Goal: Task Accomplishment & Management: Use online tool/utility

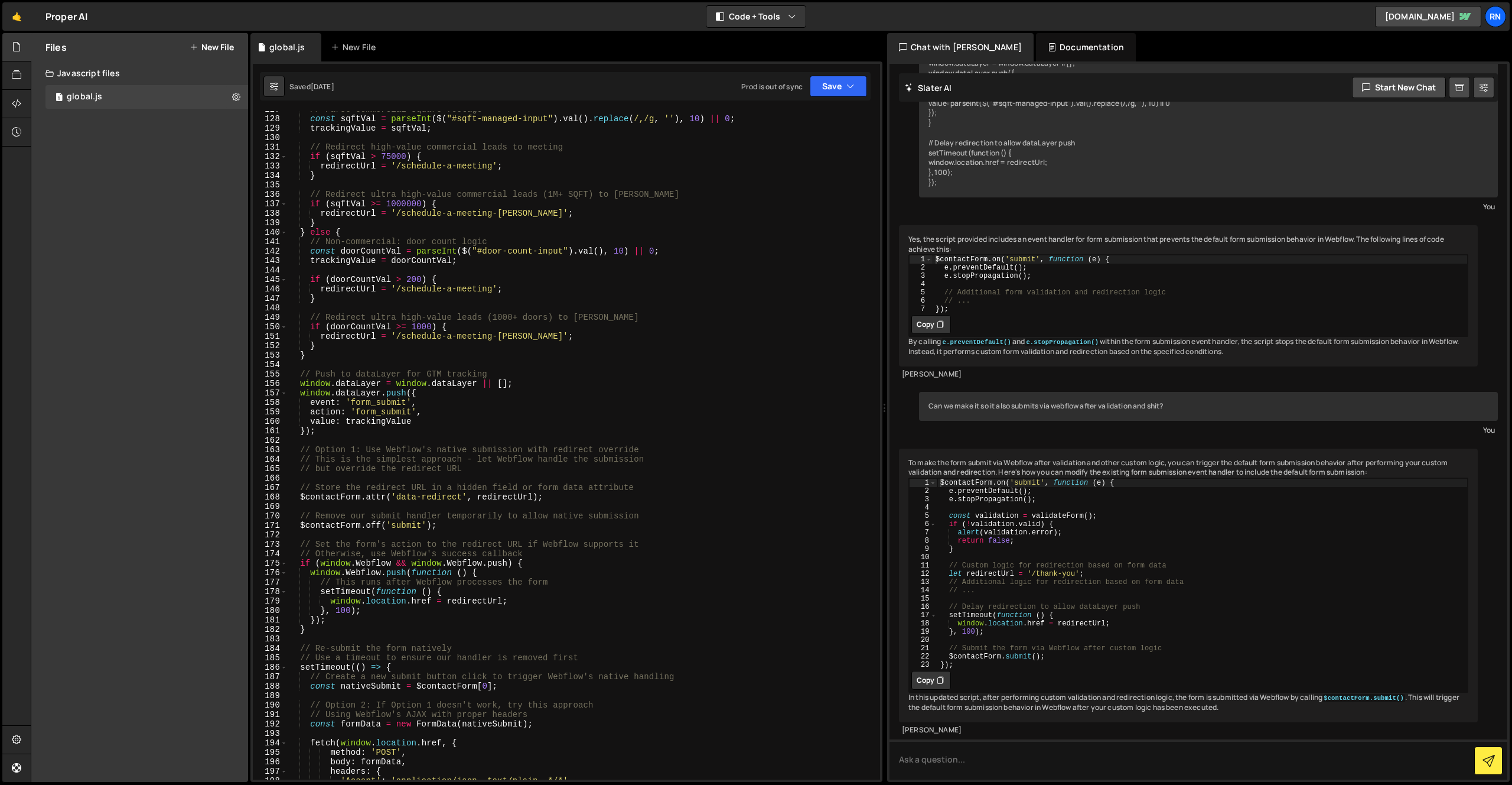
scroll to position [1198, 0]
click at [483, 586] on div "// Parse commercial square footage const sqftVal = parseInt ( $ ( "#sqft-manage…" at bounding box center [581, 448] width 588 height 687
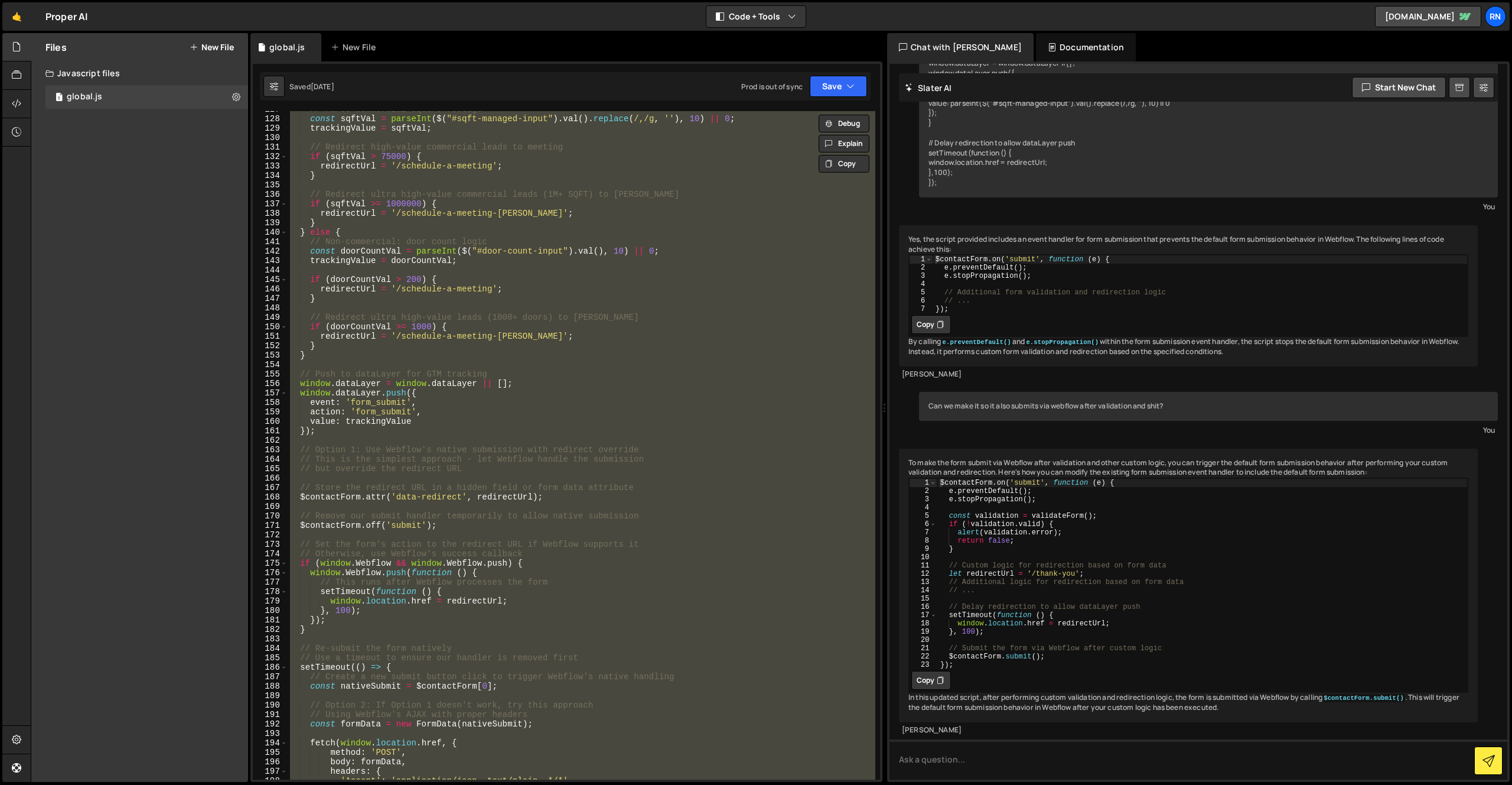
paste textarea
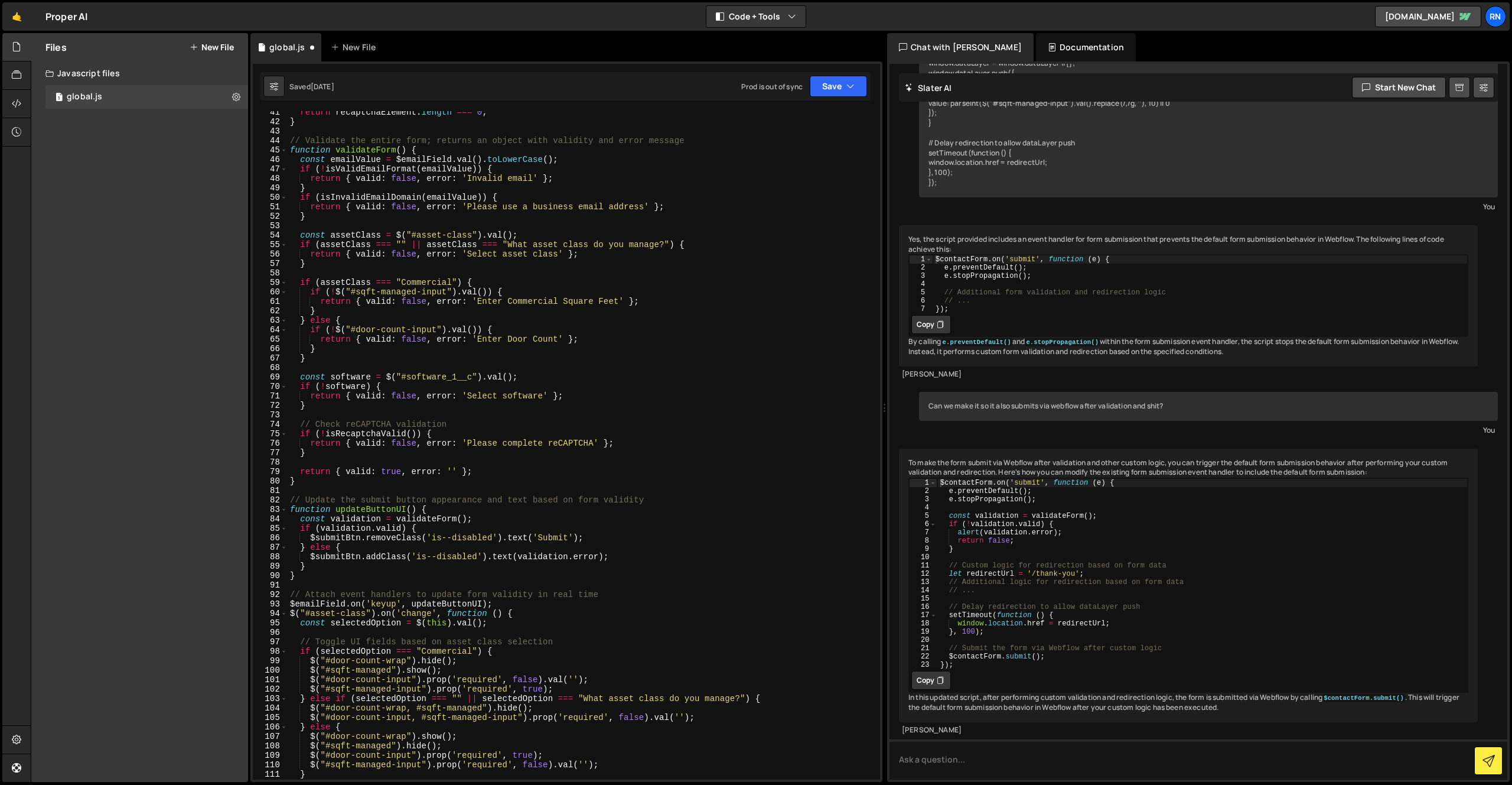
scroll to position [0, 0]
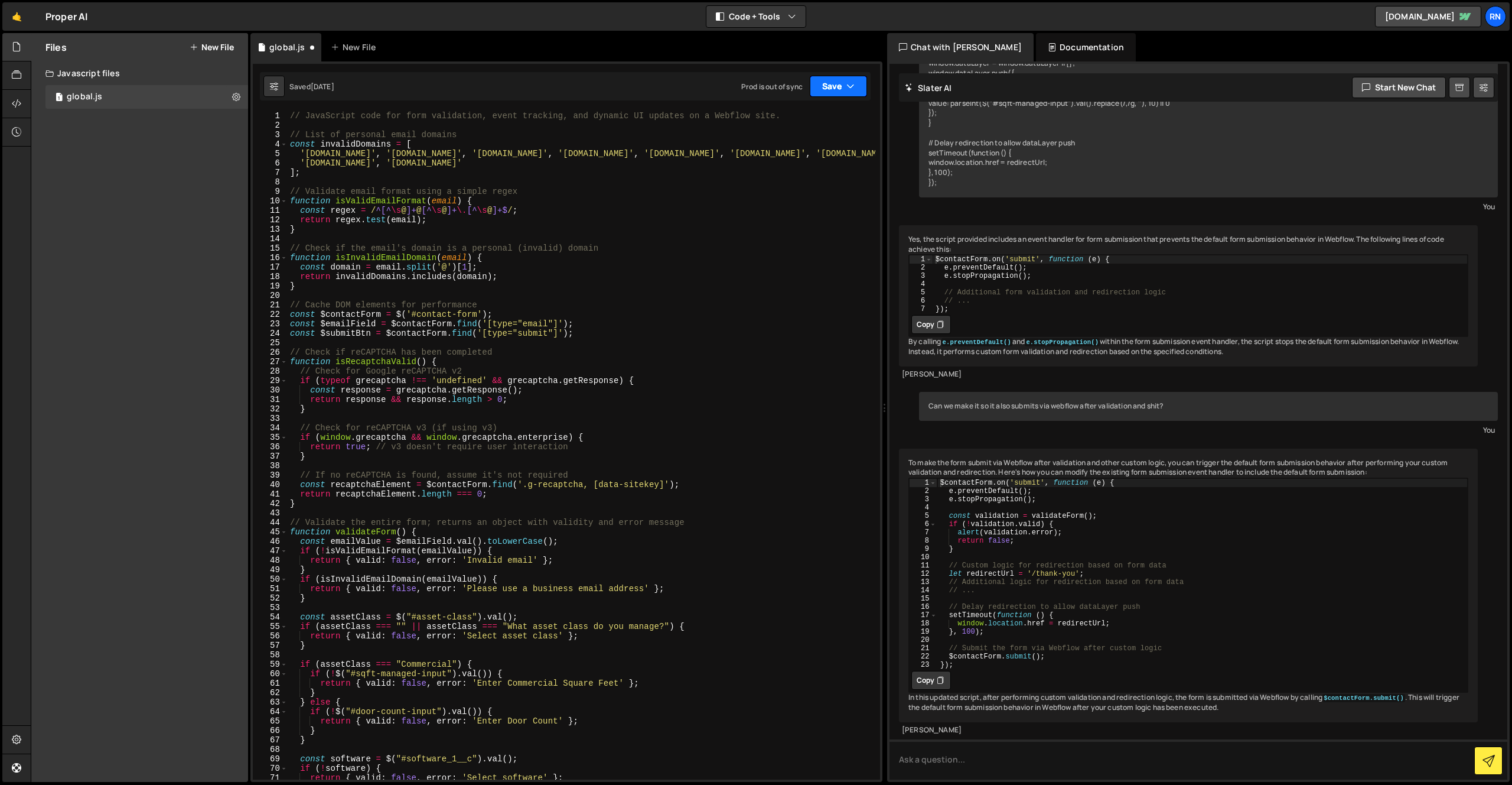
click at [850, 96] on button "Save" at bounding box center [838, 86] width 57 height 21
click at [782, 121] on div "Saved [DATE]" at bounding box center [799, 128] width 123 height 14
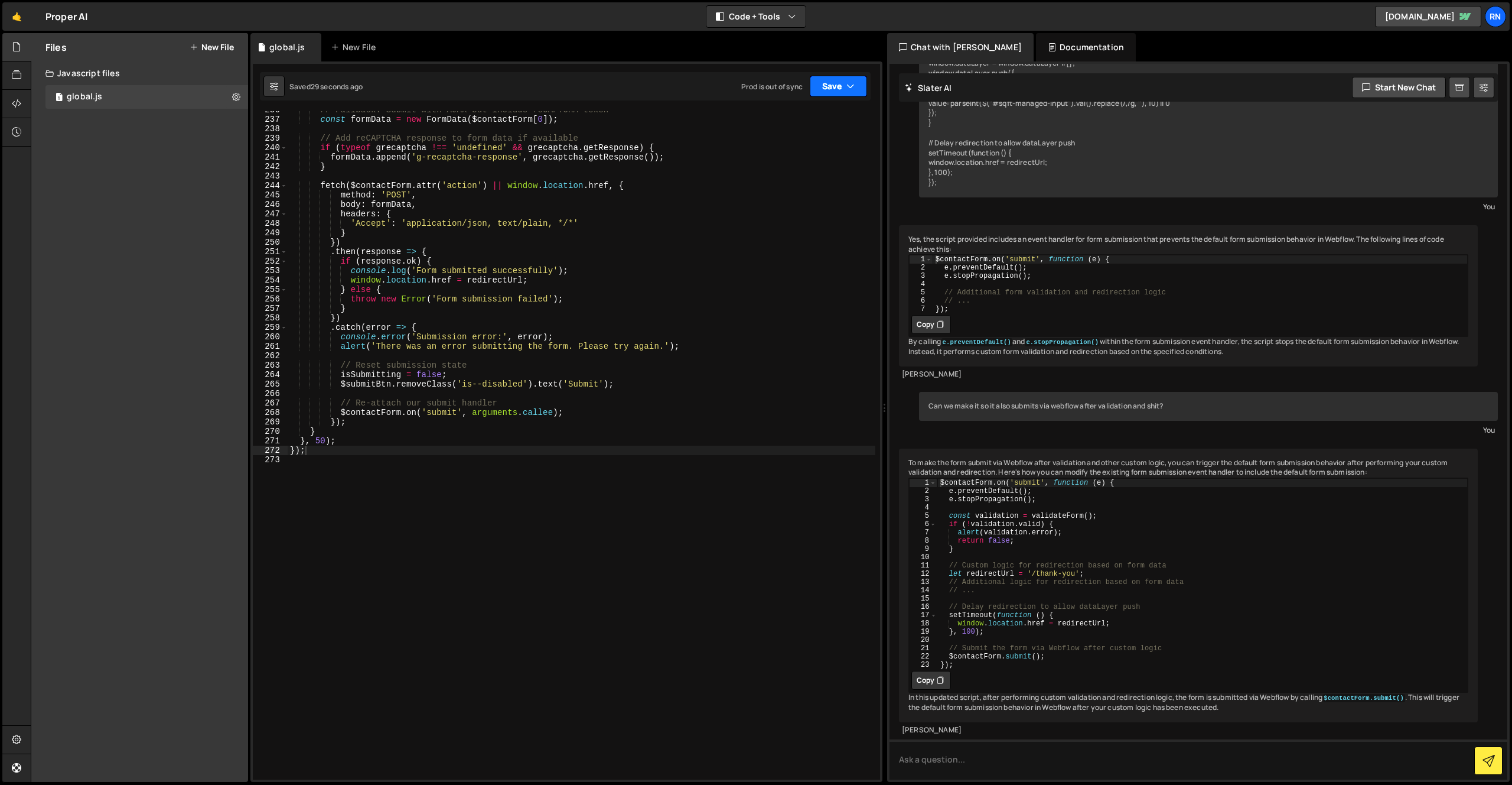
click at [838, 84] on button "Save" at bounding box center [838, 86] width 57 height 21
click at [797, 112] on div "Save to Staging S" at bounding box center [799, 115] width 123 height 12
type textarea "// Re-attach our submit handler"
click at [497, 400] on div "// Fallback: Submit with AJAX but include reCAPTCHA token const formData = new …" at bounding box center [581, 449] width 588 height 687
click at [544, 392] on div "// Fallback: Submit with AJAX but include reCAPTCHA token const formData = new …" at bounding box center [581, 449] width 588 height 687
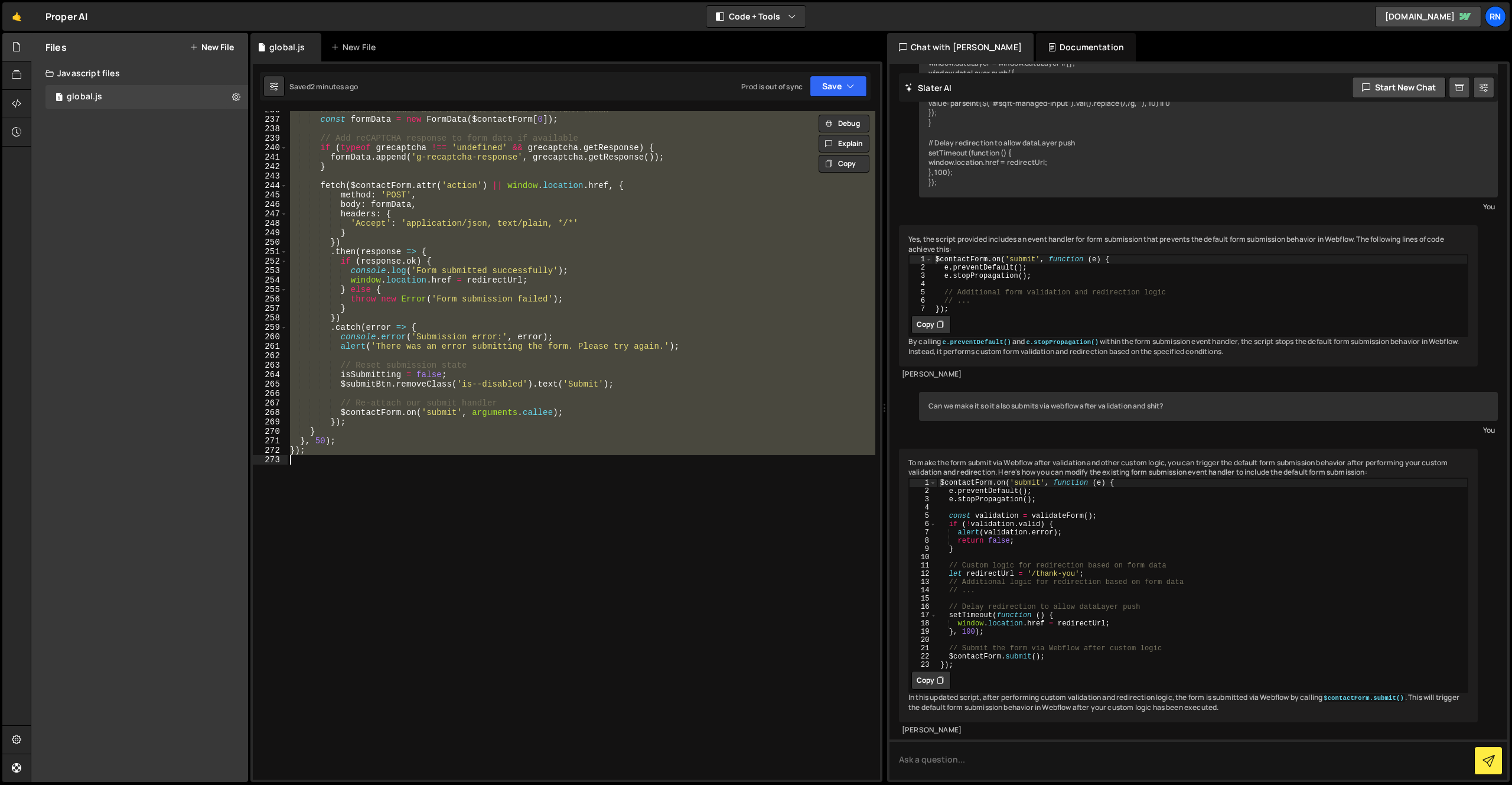
paste textarea
type textarea "});"
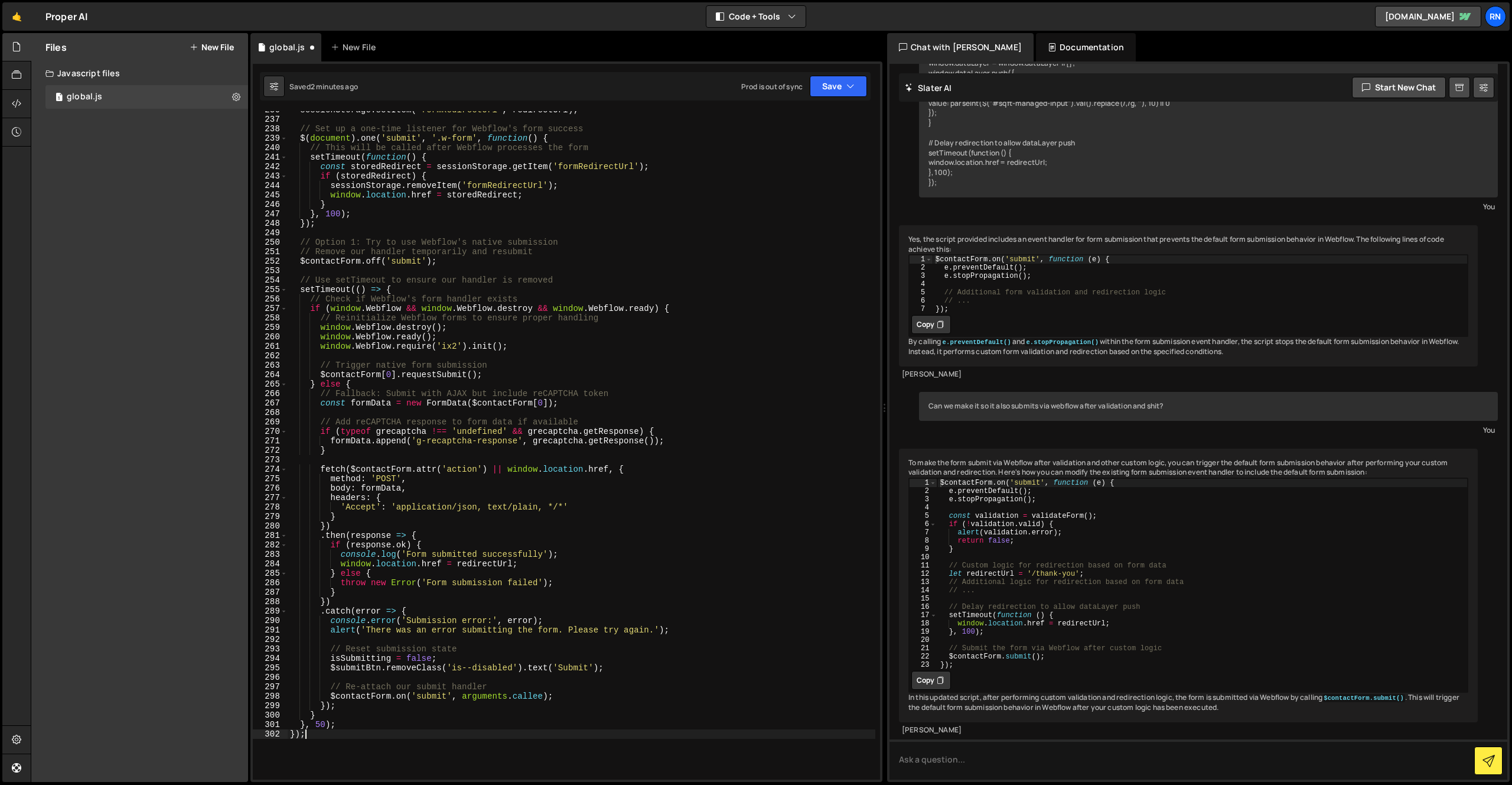
click at [825, 74] on div "Saved 2 minutes ago Prod is out of sync Upgrade to Edit Save Save to Staging S …" at bounding box center [566, 86] width 611 height 28
click at [823, 80] on button "Save" at bounding box center [838, 86] width 57 height 21
click at [791, 115] on div "Save to Staging S" at bounding box center [799, 115] width 123 height 12
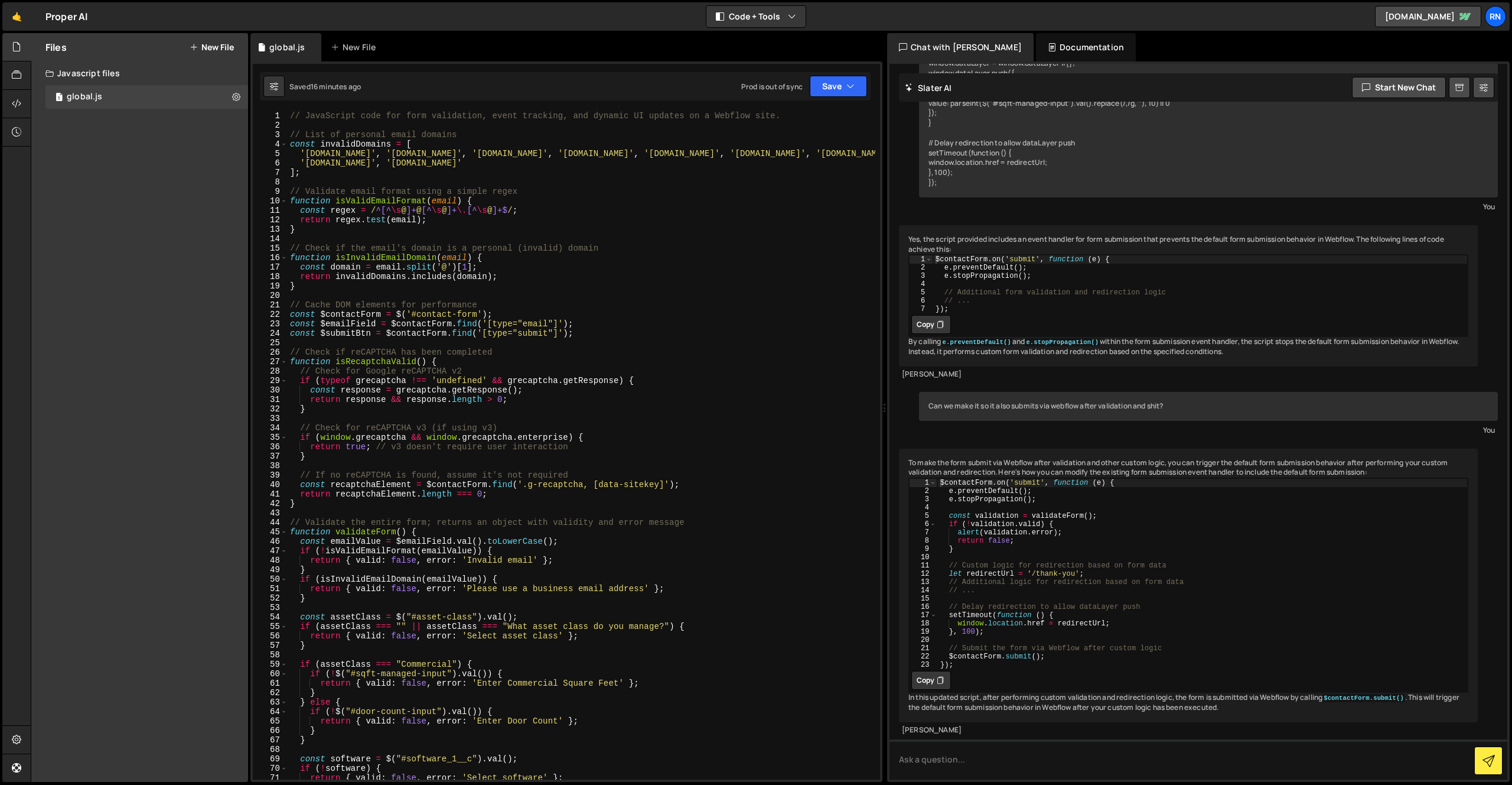
scroll to position [0, 0]
